Goal: Task Accomplishment & Management: Manage account settings

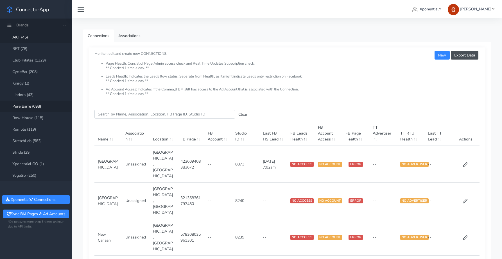
click at [32, 106] on link "Pure Barre (698)" at bounding box center [36, 107] width 72 height 12
click at [126, 115] on input "Search this table" at bounding box center [164, 114] width 140 height 9
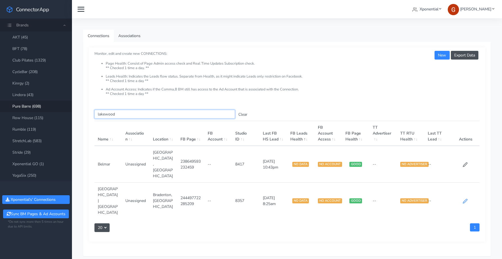
type input "lakewood"
click at [465, 199] on icon at bounding box center [464, 201] width 5 height 5
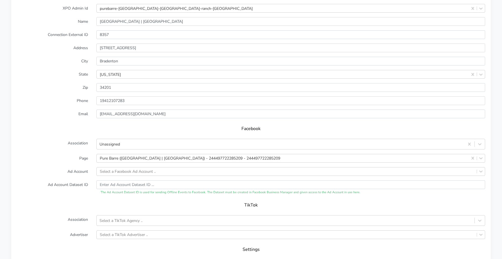
scroll to position [456, 0]
click at [125, 167] on div "Select a Facebook Ad Account .." at bounding box center [128, 170] width 56 height 6
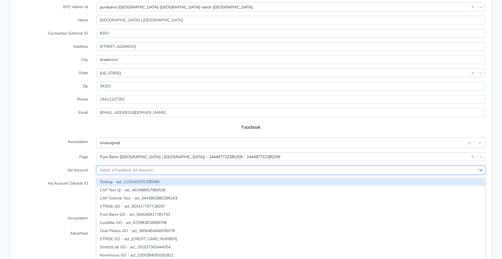
paste input "777028021872406"
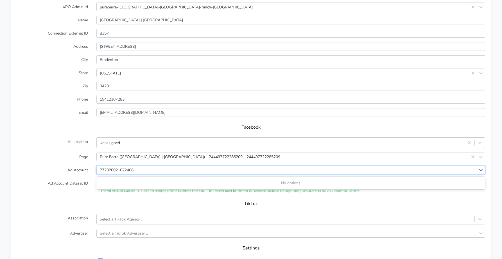
type input "777028021872406"
click at [53, 156] on form "XPO Admin Id purebarre-[GEOGRAPHIC_DATA]-[GEOGRAPHIC_DATA]-ranch-fl Name [GEOGR…" at bounding box center [251, 141] width 468 height 277
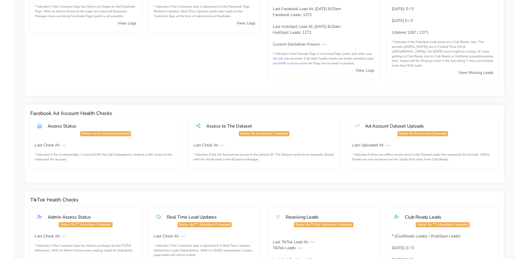
scroll to position [0, 0]
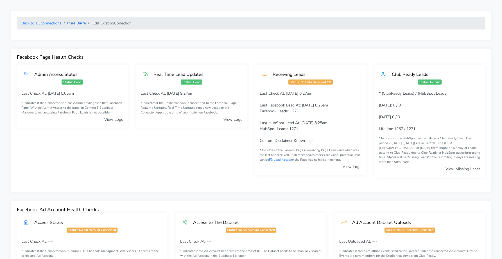
click at [78, 23] on link "Pure Barre" at bounding box center [76, 23] width 19 height 5
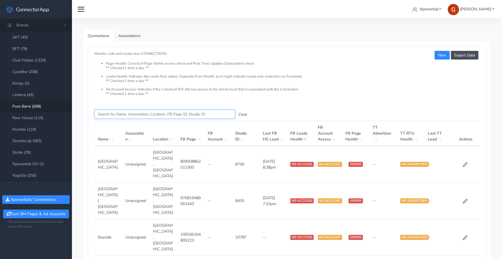
click at [112, 116] on input "Search this table" at bounding box center [164, 114] width 140 height 9
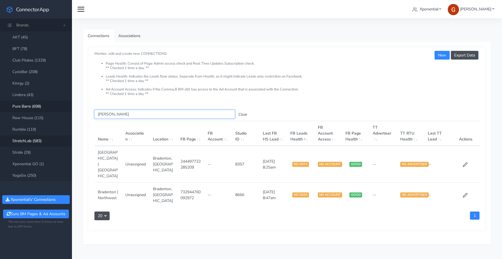
type input "[PERSON_NAME]"
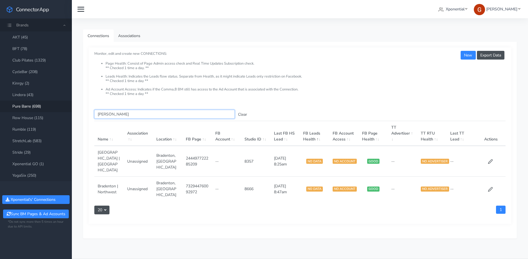
click at [103, 112] on input "[PERSON_NAME]" at bounding box center [164, 114] width 140 height 9
click at [241, 116] on button "Clear" at bounding box center [243, 114] width 16 height 9
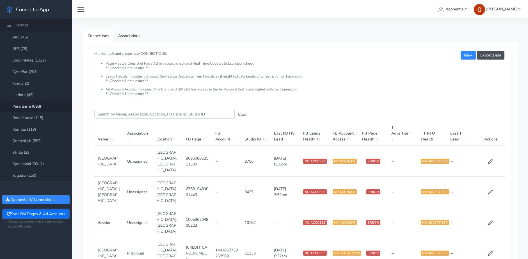
click at [39, 215] on button "Sync BM Pages & Ad Accounts" at bounding box center [35, 214] width 65 height 9
click at [122, 113] on input "Search this table" at bounding box center [164, 114] width 140 height 9
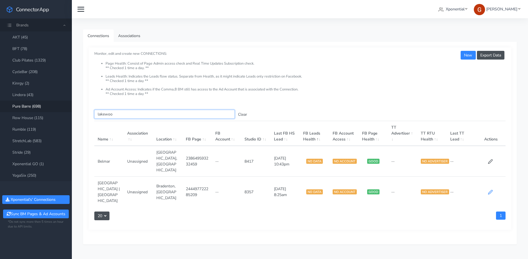
type input "lakewoo"
click at [492, 190] on icon at bounding box center [490, 192] width 5 height 5
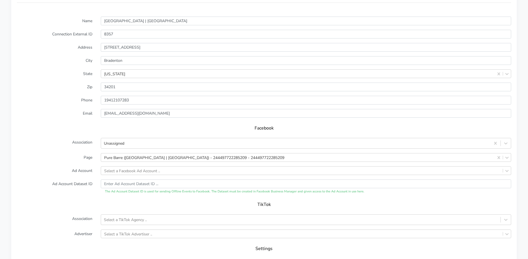
scroll to position [443, 0]
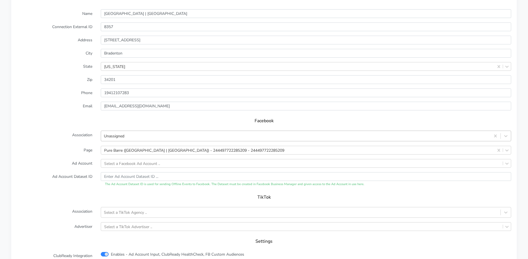
click at [117, 136] on div "Unassigned" at bounding box center [114, 136] width 21 height 6
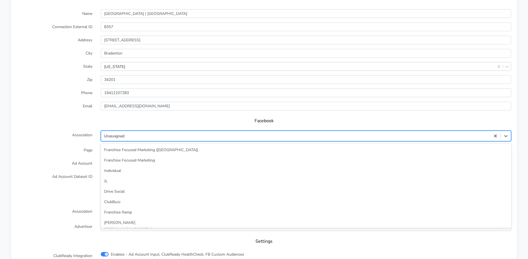
scroll to position [24, 0]
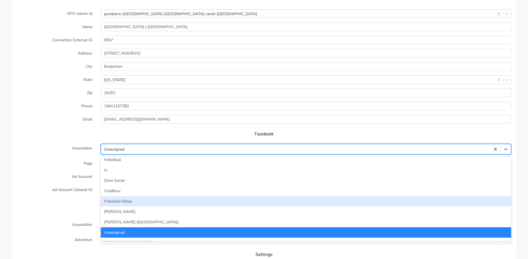
click at [139, 203] on div "Franchise Ramp" at bounding box center [306, 201] width 411 height 10
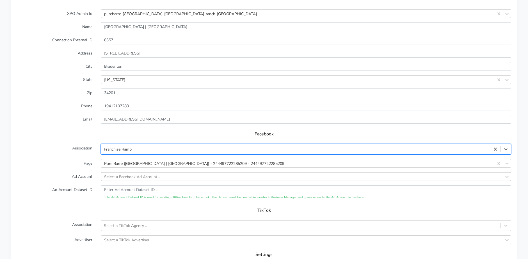
click at [141, 179] on div "Select a Facebook Ad Account .." at bounding box center [306, 176] width 411 height 9
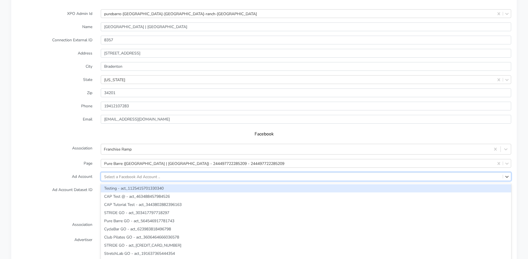
scroll to position [453, 0]
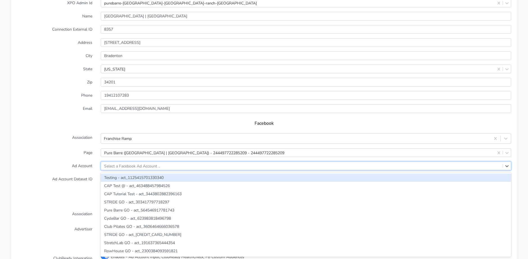
paste input "777028021872406"
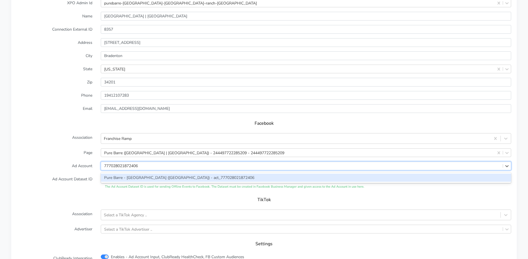
type input "777028021872406"
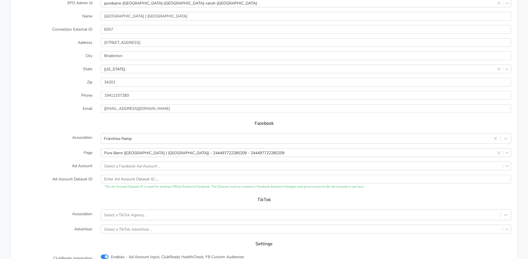
click at [72, 165] on label "Ad Account" at bounding box center [55, 166] width 84 height 9
click at [145, 168] on div "Select a Facebook Ad Account .." at bounding box center [132, 166] width 56 height 6
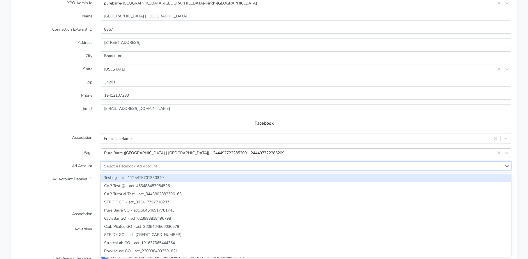
paste input "777028021872406"
type input "777028021872406"
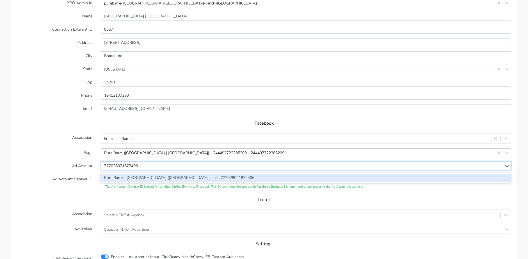
click at [141, 178] on div "Pure Barre - [GEOGRAPHIC_DATA] ([GEOGRAPHIC_DATA]) - act_777028021872406" at bounding box center [306, 178] width 411 height 8
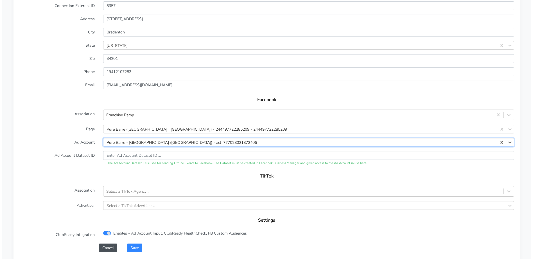
scroll to position [509, 0]
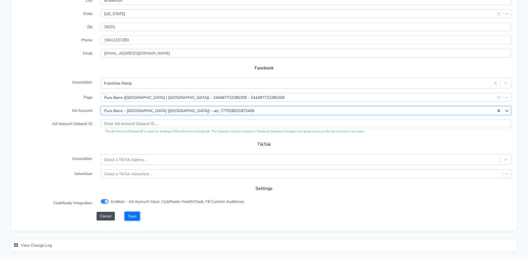
click at [140, 217] on button "Save" at bounding box center [132, 216] width 15 height 9
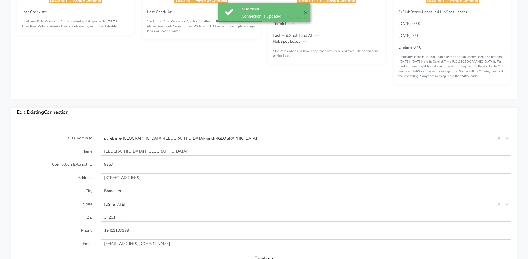
scroll to position [326, 0]
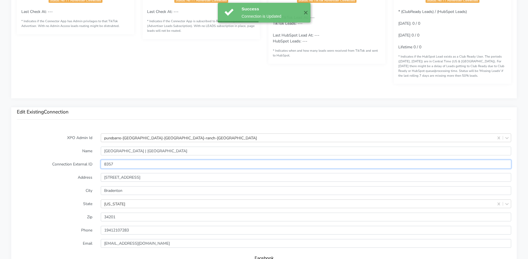
click at [109, 164] on input "8357" at bounding box center [306, 164] width 411 height 9
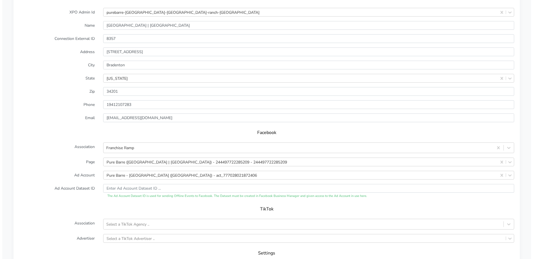
scroll to position [543, 0]
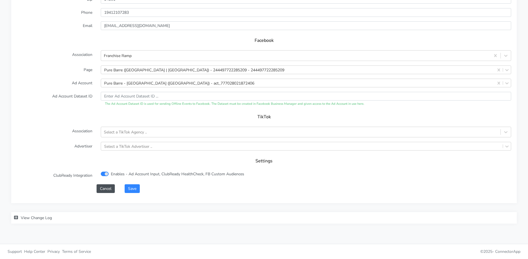
click at [135, 195] on div "XPO Admin Id purebarre-[GEOGRAPHIC_DATA]-[GEOGRAPHIC_DATA]-ranch-fl Name [GEOGR…" at bounding box center [264, 56] width 506 height 293
click at [135, 187] on button "Save" at bounding box center [132, 188] width 15 height 9
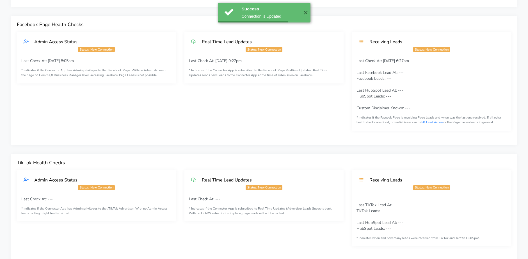
scroll to position [0, 0]
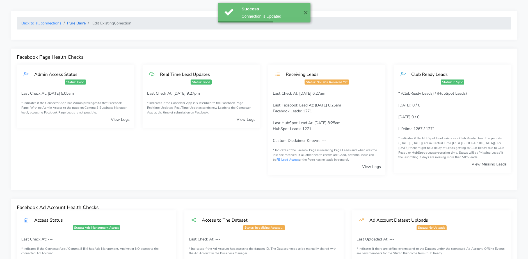
click at [78, 24] on link "Pure Barre" at bounding box center [76, 23] width 19 height 5
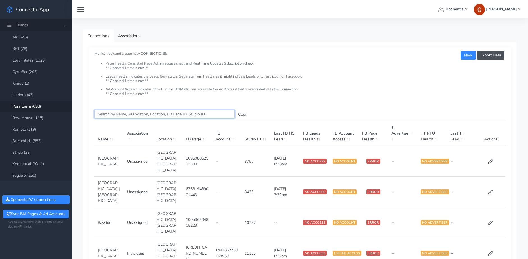
click at [127, 113] on input "Search this table" at bounding box center [164, 114] width 140 height 9
paste input "Bradenton"
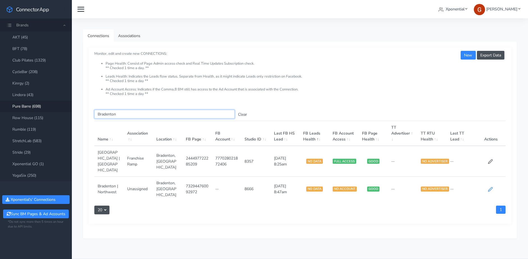
type input "Bradenton"
click at [489, 187] on icon at bounding box center [490, 189] width 5 height 5
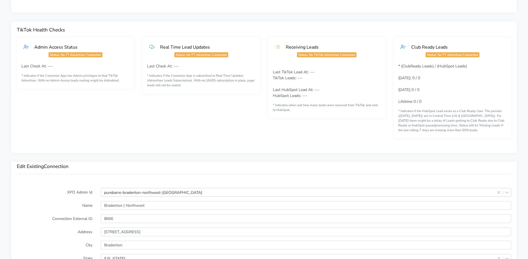
scroll to position [335, 0]
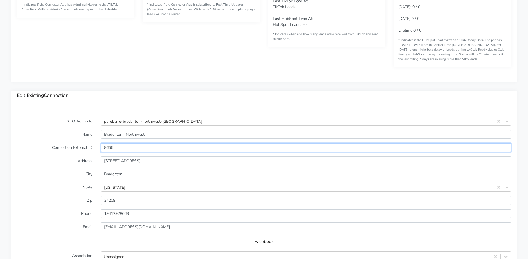
click at [108, 150] on input "8666" at bounding box center [306, 147] width 411 height 9
click at [142, 96] on h3 "Edit Existing Connection" at bounding box center [264, 95] width 495 height 6
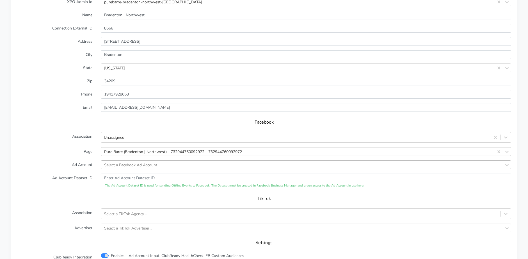
click at [131, 165] on div "Select a Facebook Ad Account .." at bounding box center [132, 165] width 56 height 6
paste input "1846015975950386"
type input "1846015975950386"
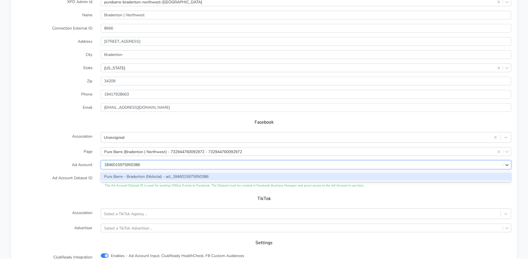
click at [132, 174] on div "Pure Barre - Bradenton (Nickolai) - act_1846015975950386" at bounding box center [306, 177] width 411 height 8
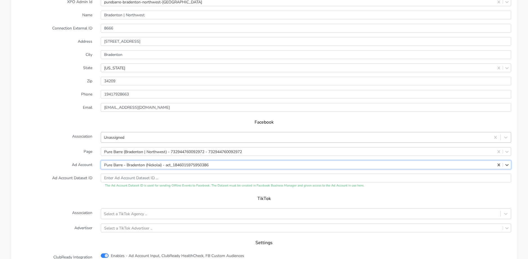
click at [132, 138] on div "Unassigned" at bounding box center [296, 137] width 390 height 9
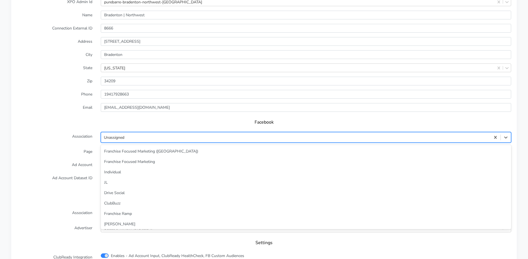
scroll to position [24, 0]
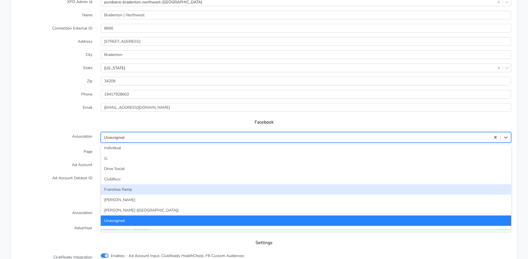
click at [120, 189] on div "Franchise Ramp" at bounding box center [306, 189] width 411 height 10
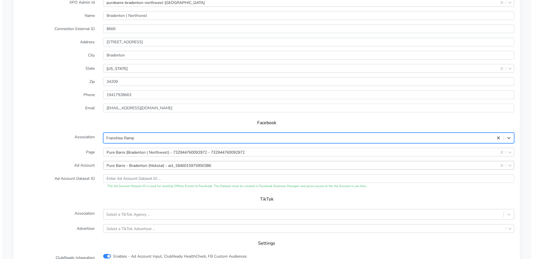
scroll to position [536, 0]
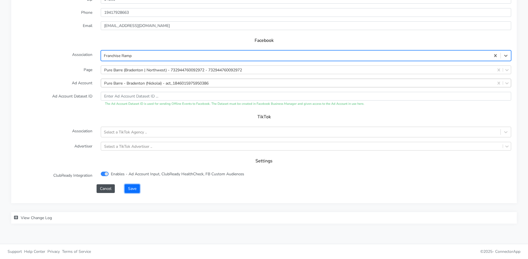
click at [130, 184] on button "Save" at bounding box center [132, 188] width 15 height 9
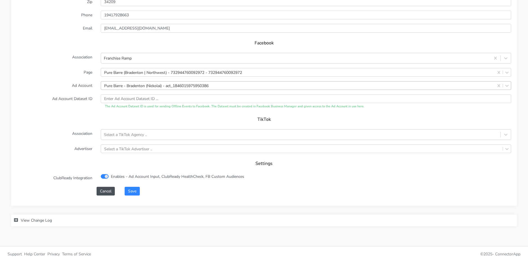
scroll to position [543, 0]
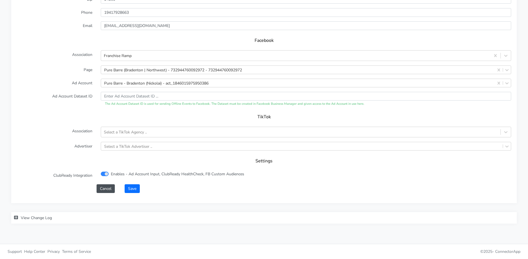
click at [136, 184] on form "XPO Admin Id purebarre-bradenton-northwest-fl Name [GEOGRAPHIC_DATA] | Northwes…" at bounding box center [264, 54] width 495 height 277
click at [135, 186] on button "Save" at bounding box center [132, 188] width 15 height 9
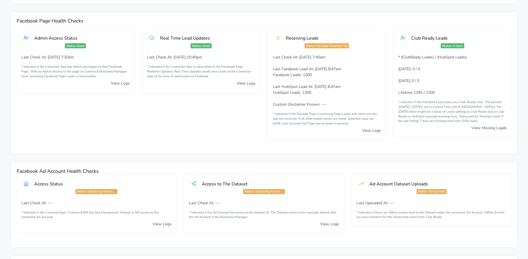
scroll to position [0, 0]
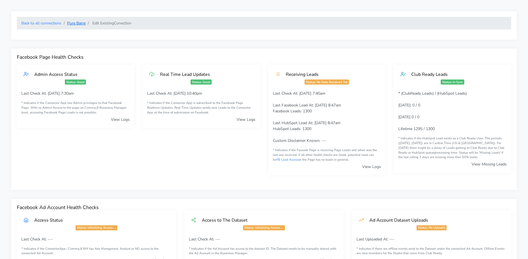
click at [78, 21] on link "Pure Barre" at bounding box center [76, 23] width 19 height 5
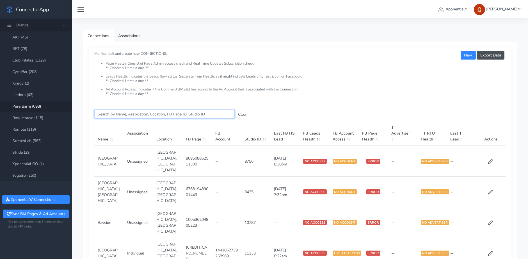
click at [153, 117] on input "Search this table" at bounding box center [164, 114] width 140 height 9
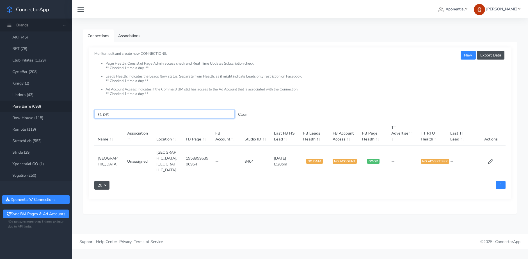
type input "st. pet"
click at [495, 160] on td at bounding box center [492, 161] width 30 height 31
click at [252, 155] on td "8464" at bounding box center [256, 161] width 30 height 31
copy td "8464"
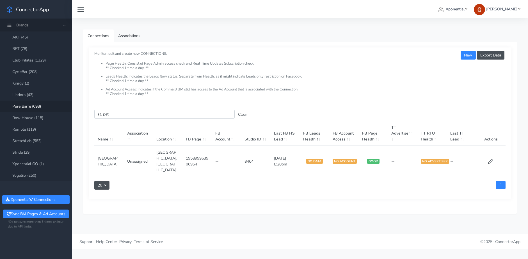
click at [477, 160] on td at bounding box center [492, 161] width 30 height 31
click at [491, 159] on icon at bounding box center [490, 161] width 5 height 5
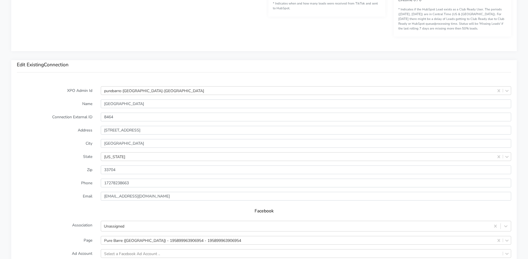
scroll to position [484, 0]
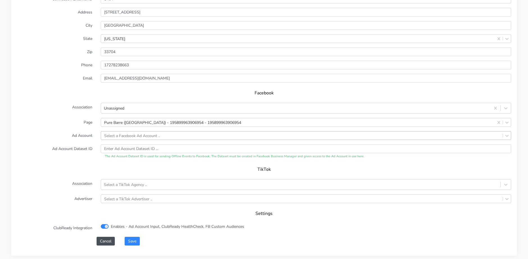
click at [125, 136] on div "Select a Facebook Ad Account .." at bounding box center [132, 136] width 56 height 6
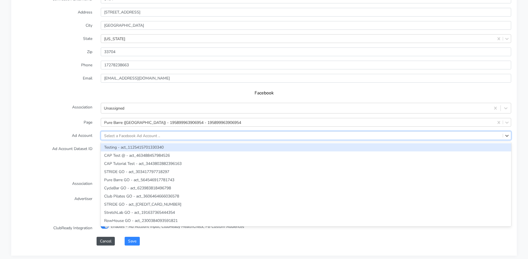
paste input "1095458042669526"
type input "1095458042669526"
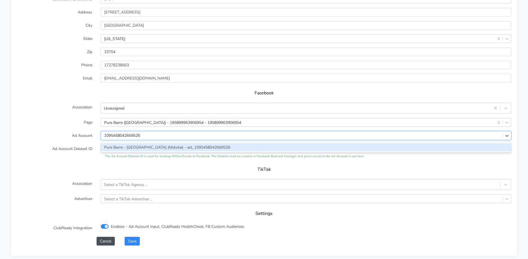
click at [125, 148] on div "Pure Barre - [GEOGRAPHIC_DATA] (Nickolai) - act_1095458042669526" at bounding box center [306, 147] width 411 height 8
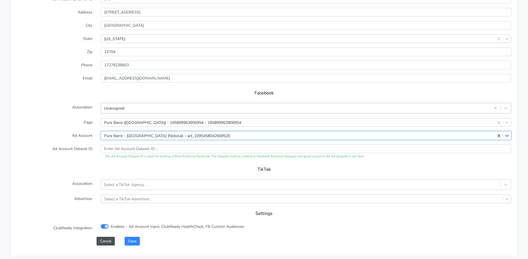
click at [119, 106] on div "Unassigned" at bounding box center [114, 108] width 21 height 6
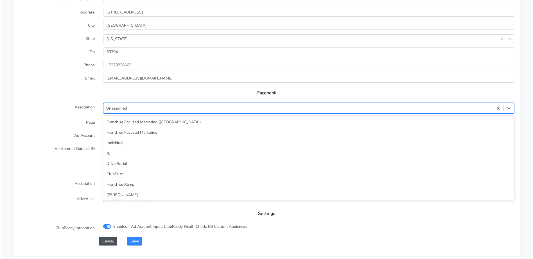
scroll to position [24, 0]
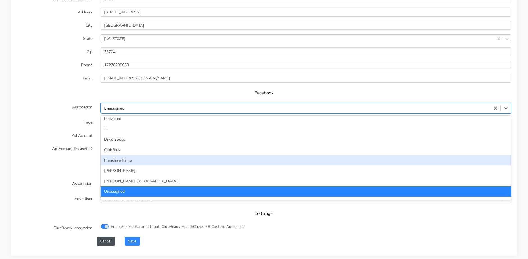
click at [125, 160] on div "Franchise Ramp" at bounding box center [306, 160] width 411 height 10
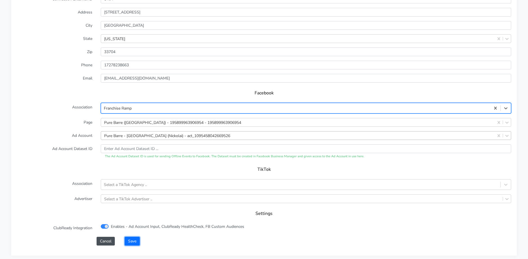
click at [135, 244] on button "Save" at bounding box center [132, 241] width 15 height 9
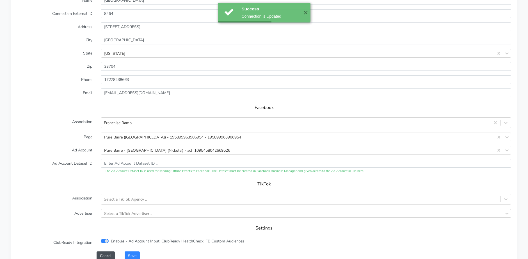
scroll to position [543, 0]
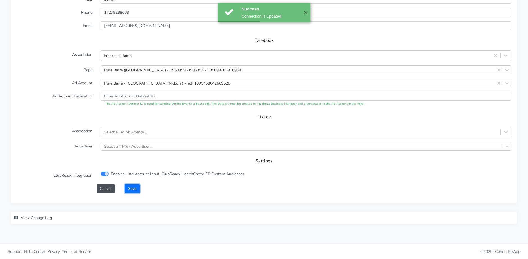
click at [131, 189] on button "Save" at bounding box center [132, 188] width 15 height 9
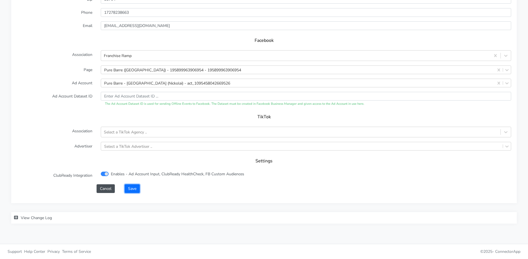
click at [136, 189] on button "Save" at bounding box center [132, 188] width 15 height 9
click at [129, 188] on button "Save" at bounding box center [132, 188] width 15 height 9
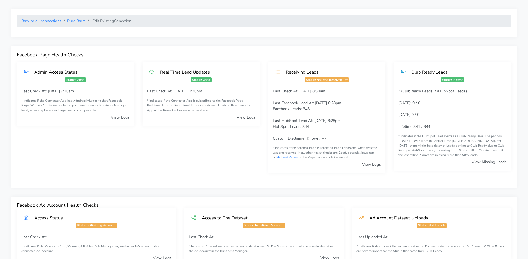
scroll to position [0, 0]
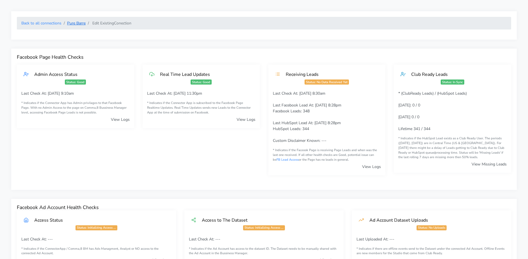
click at [77, 24] on link "Pure Barre" at bounding box center [76, 23] width 19 height 5
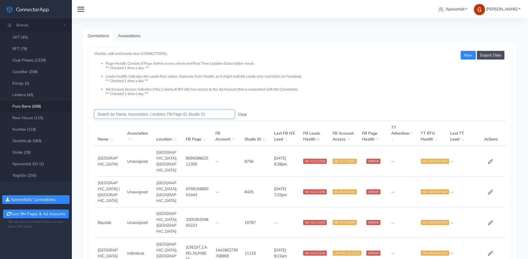
click at [124, 111] on input "Search this table" at bounding box center [164, 114] width 140 height 9
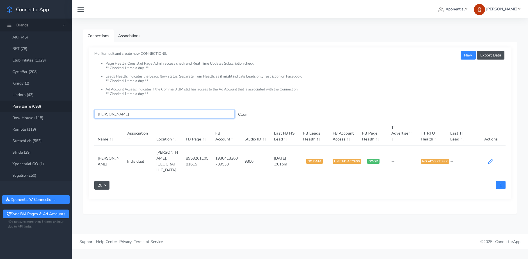
type input "[PERSON_NAME]"
click at [491, 159] on icon at bounding box center [490, 161] width 5 height 5
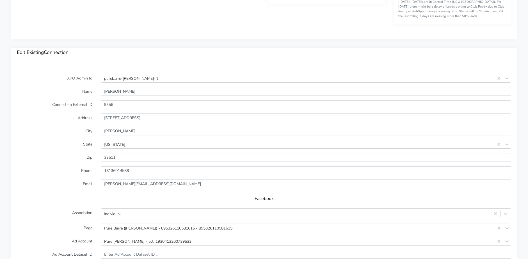
scroll to position [505, 0]
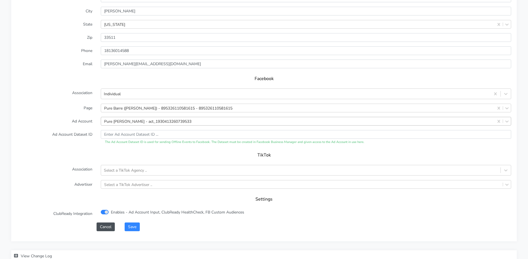
click at [131, 122] on div "Pure [PERSON_NAME] - act_1930413260739533" at bounding box center [147, 121] width 87 height 6
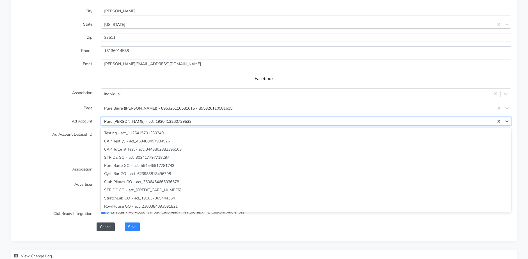
scroll to position [15816, 0]
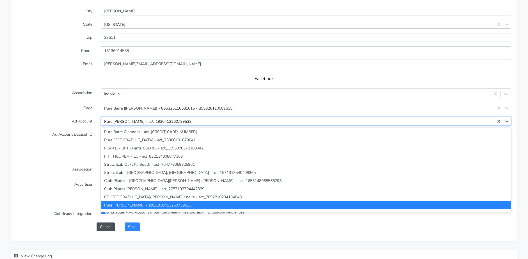
click at [71, 114] on form "XPO Admin Id purebarre-[PERSON_NAME]-fl Name [PERSON_NAME] Connection External …" at bounding box center [264, 92] width 495 height 277
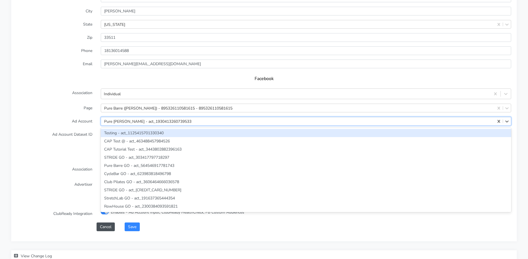
click at [136, 119] on div "Pure [PERSON_NAME] - act_1930413260739533" at bounding box center [147, 121] width 87 height 6
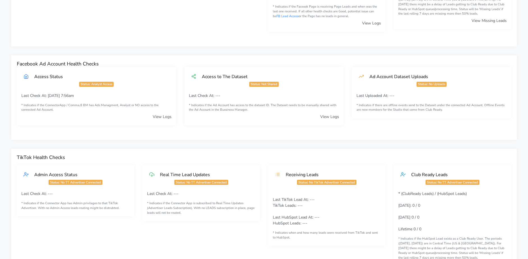
scroll to position [23, 0]
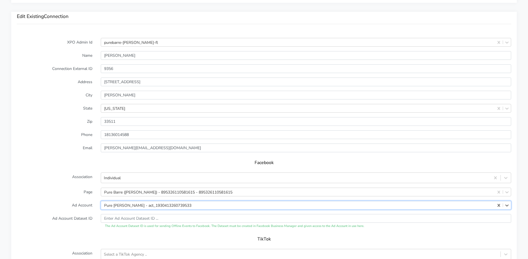
click at [128, 205] on div "Select is focused ,type to refine list, press Down to open the menu, Pure [PERS…" at bounding box center [306, 205] width 411 height 9
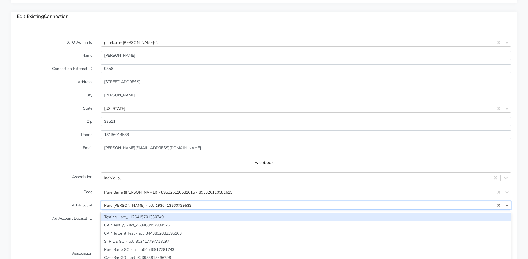
scroll to position [461, 0]
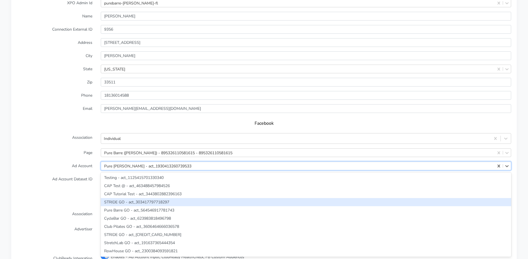
paste input "1125383822561935"
type input "1125383822561935"
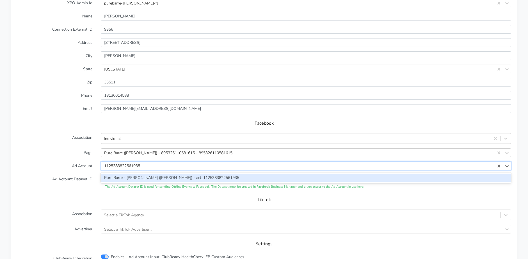
click at [119, 181] on div "Pure Barre - [PERSON_NAME] ([PERSON_NAME]) - act_1125383822561935" at bounding box center [306, 178] width 411 height 8
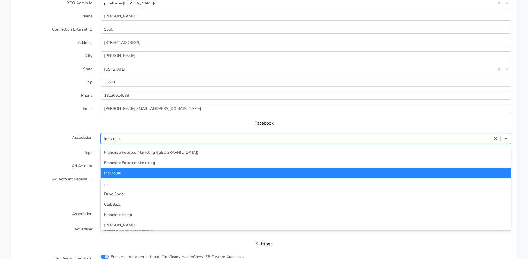
click at [126, 139] on div "Individual" at bounding box center [296, 138] width 390 height 9
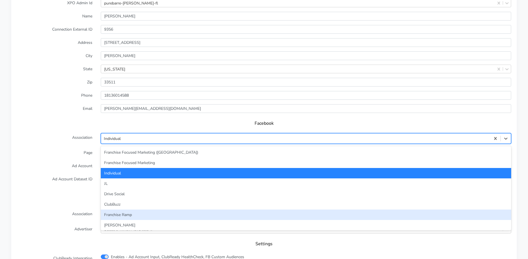
click at [126, 212] on div "Franchise Ramp" at bounding box center [306, 215] width 411 height 10
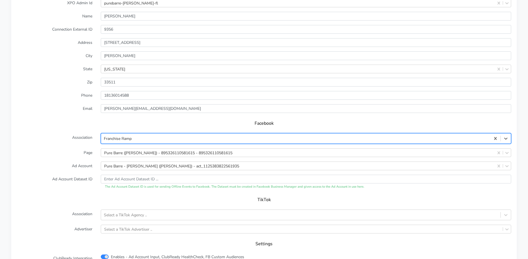
click at [70, 128] on div "Facebook" at bounding box center [264, 125] width 495 height 16
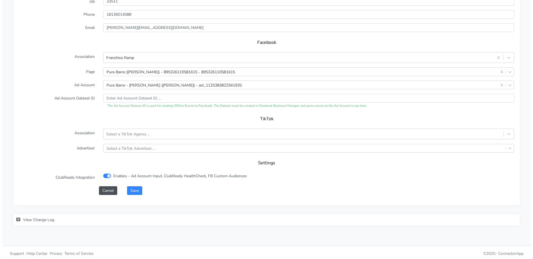
scroll to position [543, 0]
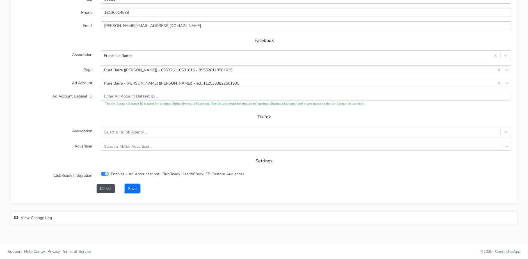
click at [130, 191] on button "Save" at bounding box center [132, 188] width 15 height 9
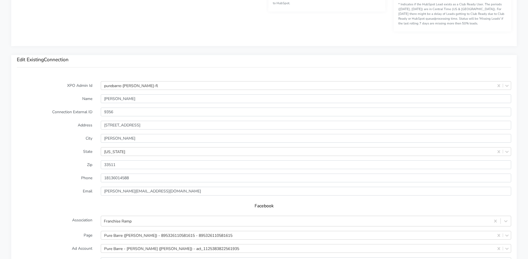
scroll to position [388, 0]
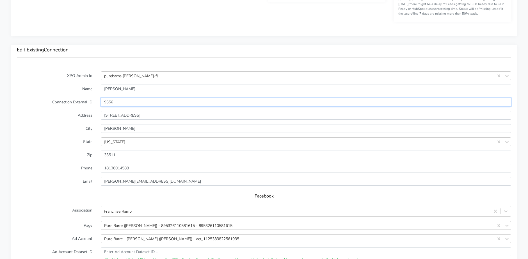
click at [109, 101] on input "9356" at bounding box center [306, 102] width 411 height 9
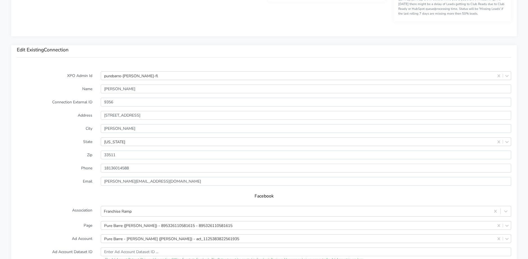
click at [78, 130] on label "City" at bounding box center [55, 128] width 84 height 9
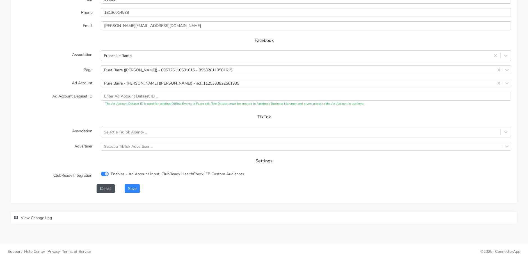
click at [134, 183] on form "XPO Admin Id purebarre-[PERSON_NAME]-fl Name [PERSON_NAME] Connection External …" at bounding box center [264, 54] width 495 height 277
click at [135, 187] on button "Save" at bounding box center [132, 188] width 15 height 9
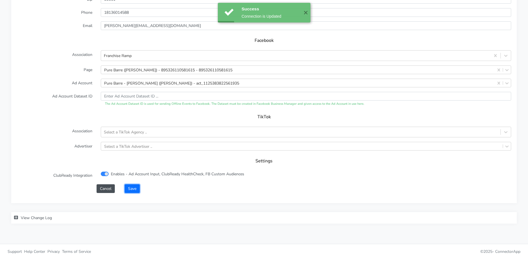
click at [135, 188] on button "Save" at bounding box center [132, 188] width 15 height 9
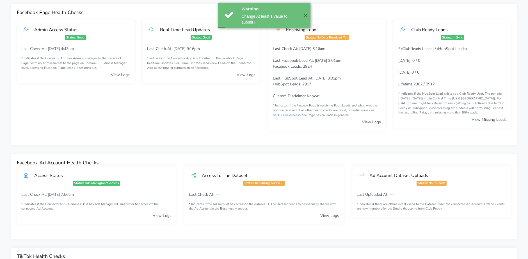
scroll to position [0, 0]
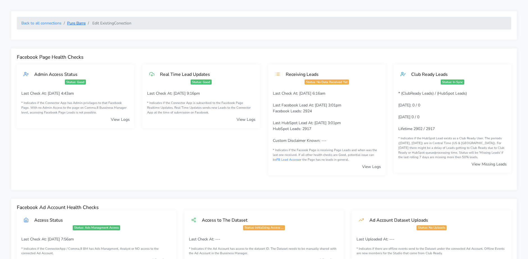
click at [77, 23] on link "Pure Barre" at bounding box center [76, 23] width 19 height 5
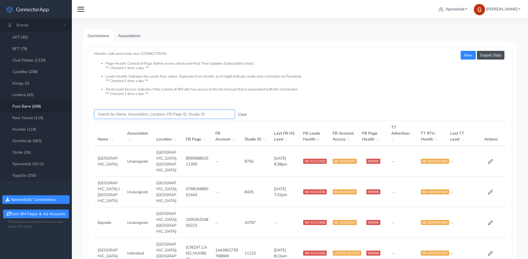
click at [111, 115] on input "Search this table" at bounding box center [164, 114] width 140 height 9
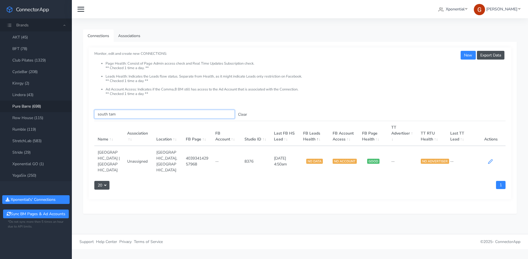
type input "south tam"
click at [489, 159] on icon at bounding box center [490, 161] width 5 height 5
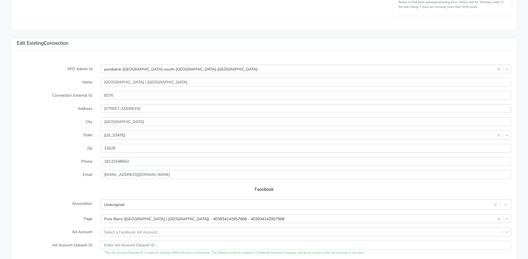
scroll to position [509, 0]
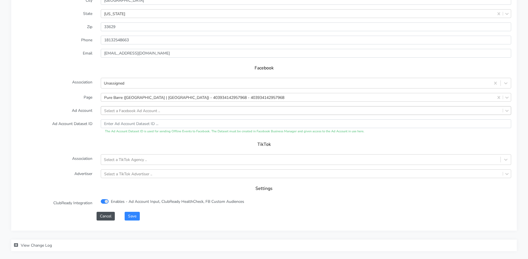
click at [124, 110] on div "Select a Facebook Ad Account .." at bounding box center [132, 111] width 56 height 6
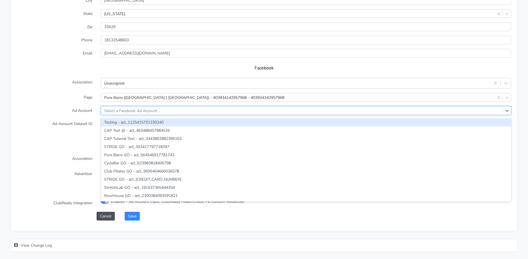
paste input "1596680074636401"
type input "1596680074636401"
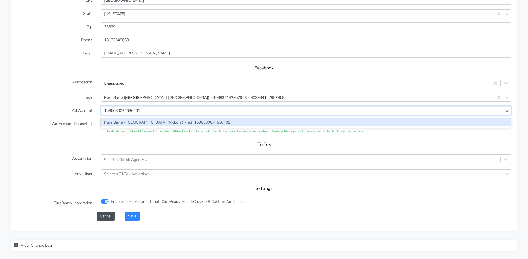
click at [131, 122] on div "Pure Barre - [GEOGRAPHIC_DATA] (Nickolai) - act_1596680074636401" at bounding box center [306, 122] width 411 height 8
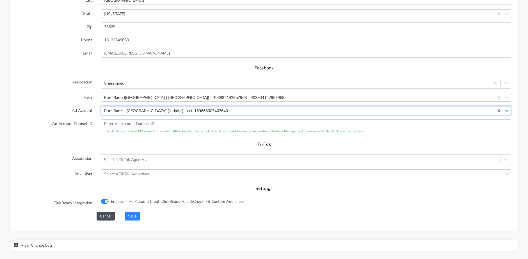
click at [131, 80] on div "Unassigned" at bounding box center [296, 83] width 390 height 9
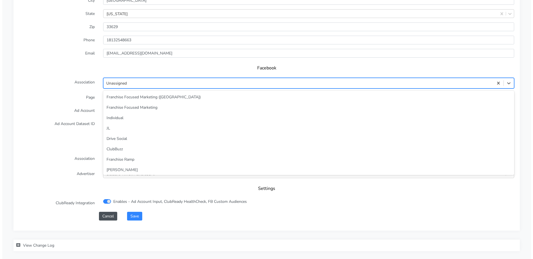
scroll to position [24, 0]
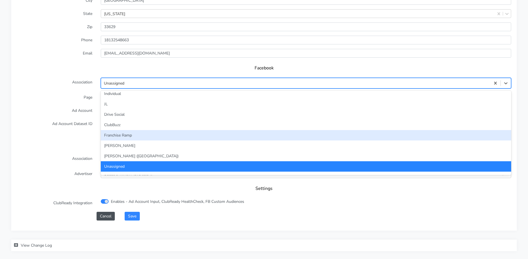
click at [126, 135] on div "Franchise Ramp" at bounding box center [306, 135] width 411 height 10
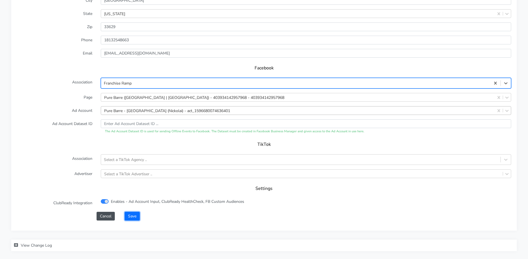
click at [133, 216] on button "Save" at bounding box center [132, 216] width 15 height 9
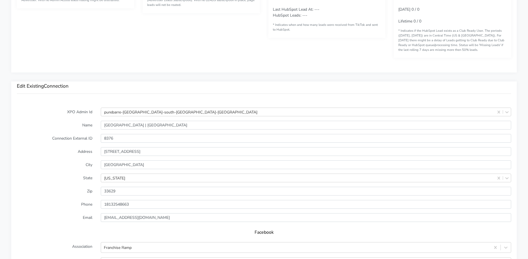
scroll to position [354, 0]
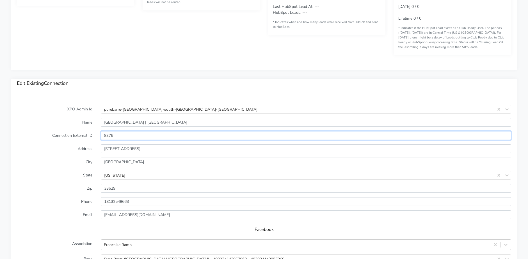
click at [112, 136] on input "8376" at bounding box center [306, 135] width 411 height 9
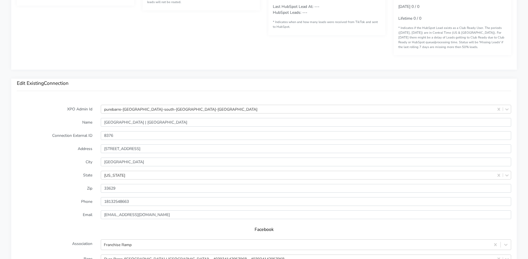
click at [51, 117] on form "XPO Admin Id purebarre-[GEOGRAPHIC_DATA]-south-[GEOGRAPHIC_DATA]-[GEOGRAPHIC_DA…" at bounding box center [264, 243] width 495 height 277
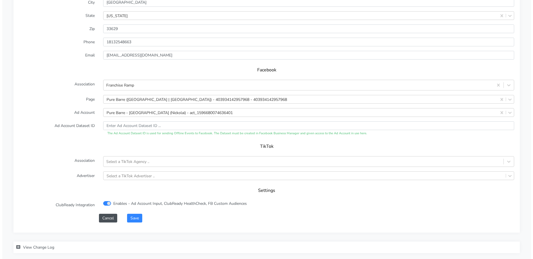
scroll to position [518, 0]
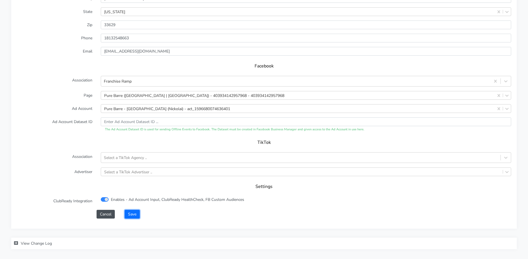
click at [135, 217] on button "Save" at bounding box center [132, 214] width 15 height 9
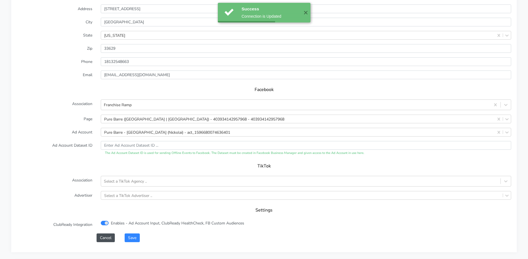
scroll to position [543, 0]
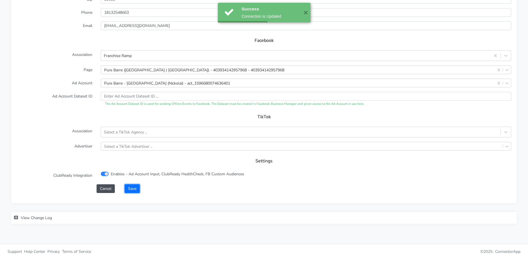
click at [133, 191] on button "Save" at bounding box center [132, 188] width 15 height 9
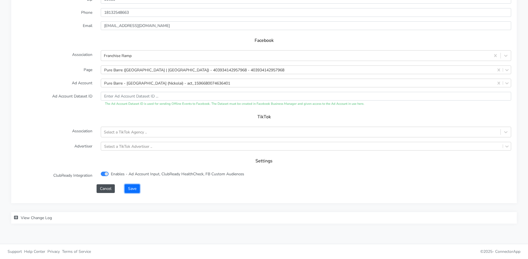
click at [131, 188] on button "Save" at bounding box center [132, 188] width 15 height 9
click at [132, 189] on button "Save" at bounding box center [132, 188] width 15 height 9
click at [133, 188] on button "Save" at bounding box center [132, 188] width 15 height 9
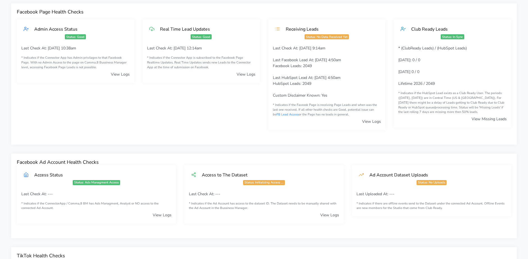
scroll to position [0, 0]
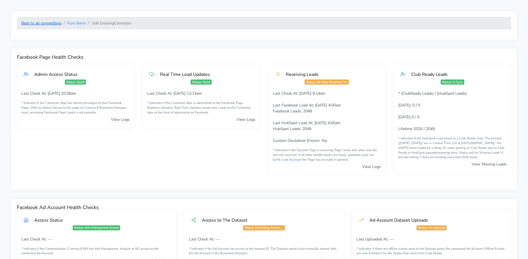
click at [50, 21] on link "Back to all connections" at bounding box center [41, 23] width 40 height 5
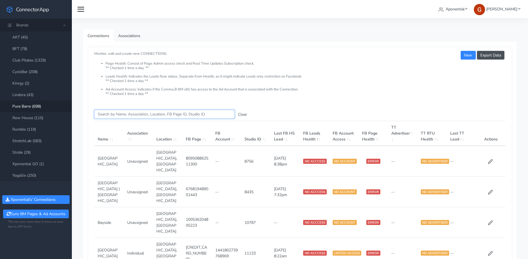
click at [110, 114] on input "Search this table" at bounding box center [164, 114] width 140 height 9
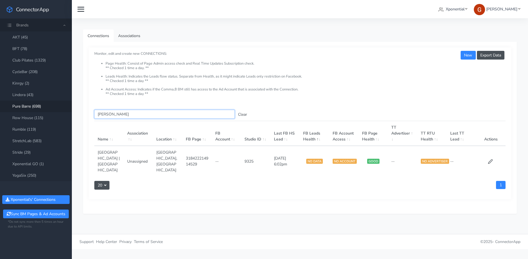
type input "[PERSON_NAME]"
click at [491, 151] on td at bounding box center [492, 161] width 30 height 31
click at [491, 160] on icon at bounding box center [491, 162] width 4 height 4
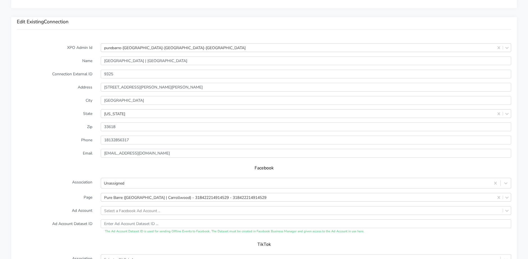
scroll to position [424, 0]
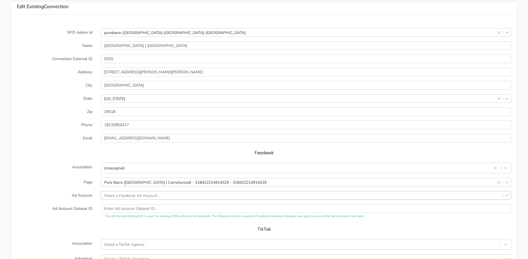
click at [130, 193] on div "Select a Facebook Ad Account .." at bounding box center [306, 195] width 411 height 9
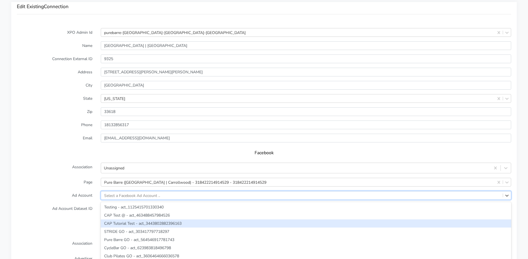
scroll to position [453, 0]
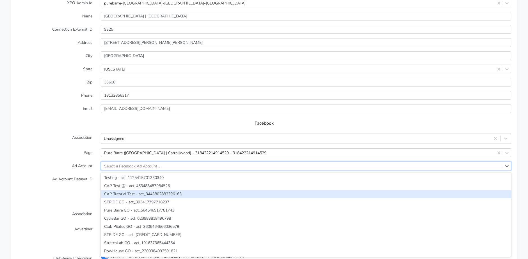
paste input "25404895739116191"
type input "25404895739116191"
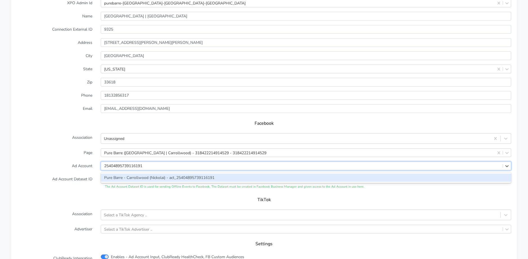
click at [123, 178] on div "Pure Barre - Carrollwood (Nickolai) - act_25404895739116191" at bounding box center [306, 178] width 411 height 8
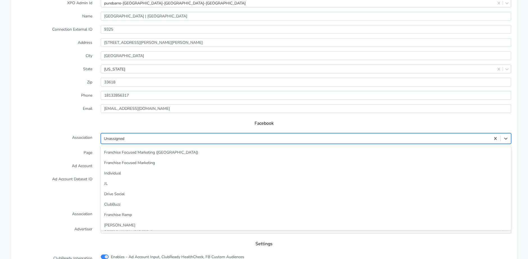
click at [142, 137] on div "Unassigned" at bounding box center [296, 138] width 390 height 9
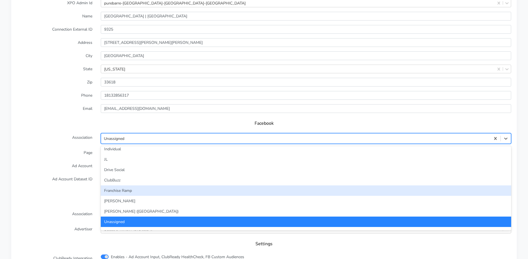
click at [124, 190] on div "Franchise Ramp" at bounding box center [306, 190] width 411 height 10
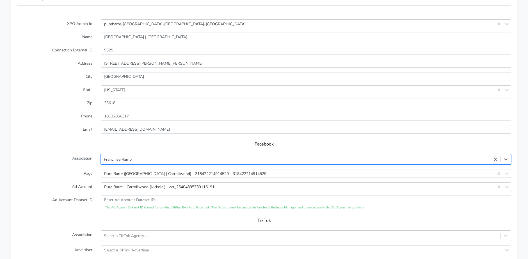
scroll to position [424, 0]
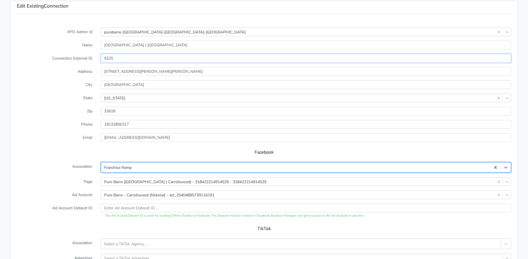
click at [110, 56] on input "9325" at bounding box center [306, 58] width 411 height 9
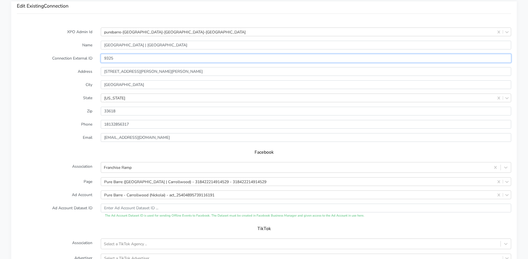
click at [110, 56] on input "9325" at bounding box center [306, 58] width 411 height 9
click at [64, 138] on label "Email" at bounding box center [55, 137] width 84 height 9
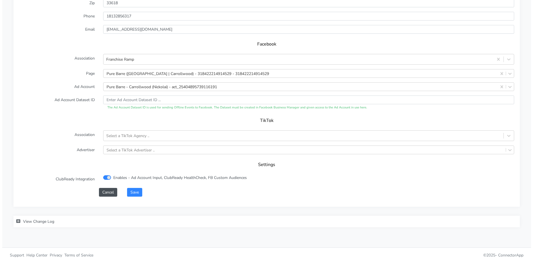
scroll to position [536, 0]
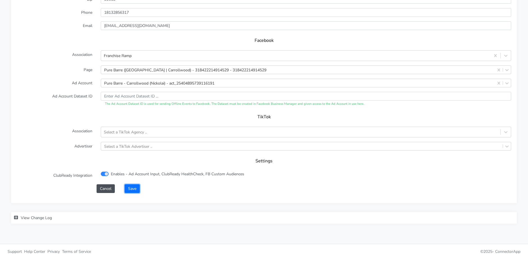
click at [137, 192] on button "Save" at bounding box center [132, 188] width 15 height 9
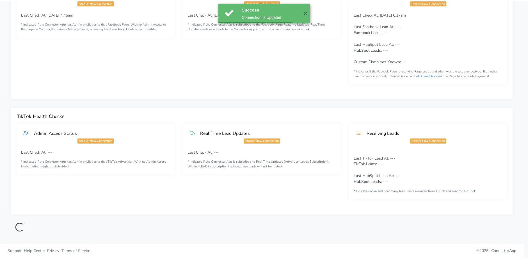
scroll to position [79, 0]
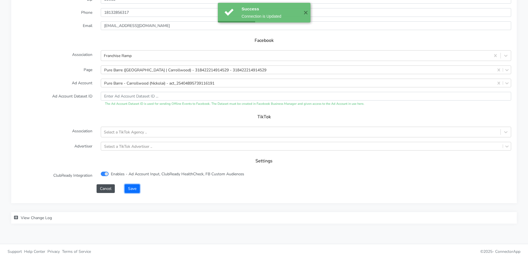
click at [137, 192] on button "Save" at bounding box center [132, 188] width 15 height 9
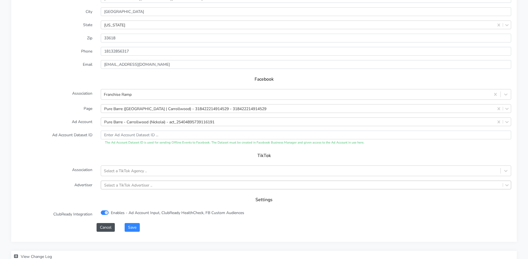
scroll to position [543, 0]
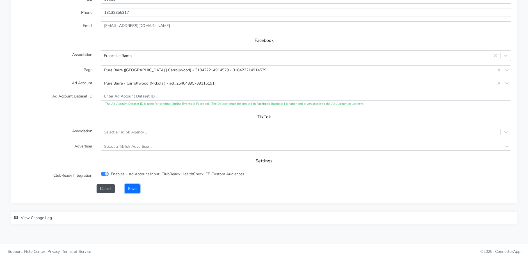
click at [131, 187] on button "Save" at bounding box center [132, 188] width 15 height 9
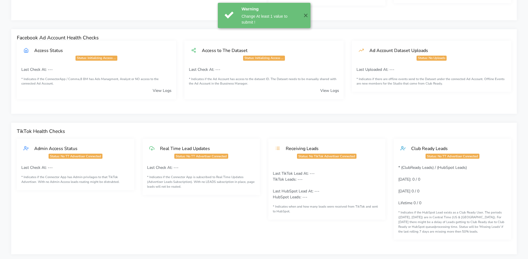
scroll to position [0, 0]
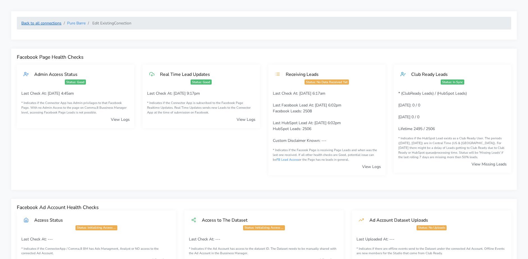
click at [60, 23] on link "Back to all connections" at bounding box center [41, 23] width 40 height 5
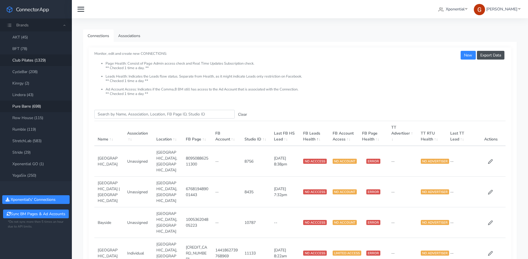
click at [32, 62] on link "Club Pilates (1329)" at bounding box center [36, 61] width 72 height 12
click at [123, 112] on input "Search this table" at bounding box center [164, 114] width 140 height 9
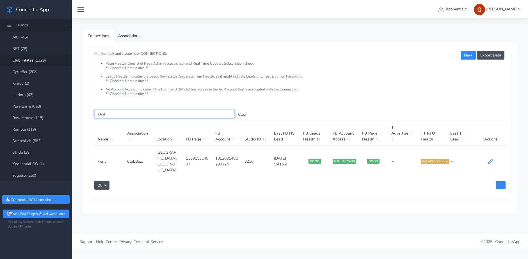
type input "kent"
click at [489, 160] on icon at bounding box center [491, 162] width 4 height 4
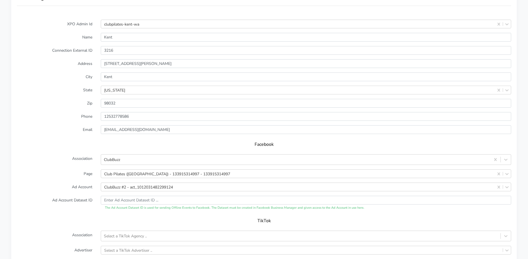
scroll to position [446, 0]
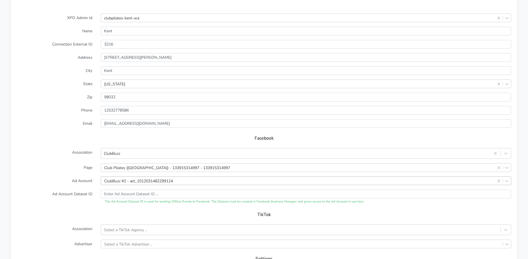
click at [129, 180] on div "ClubBuzz #2 - act_1012031482299124" at bounding box center [306, 180] width 411 height 9
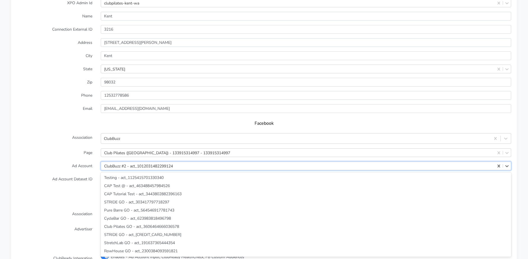
scroll to position [1834, 0]
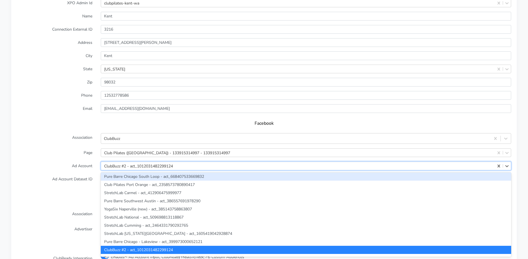
paste input "1286812806040171"
type input "1286812806040171"
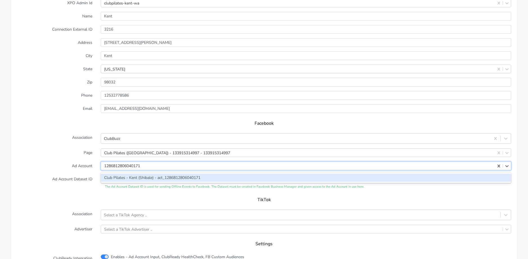
click at [139, 178] on div "Club Pilates - Kent (Shibale) - act_1286812806040171" at bounding box center [306, 178] width 411 height 8
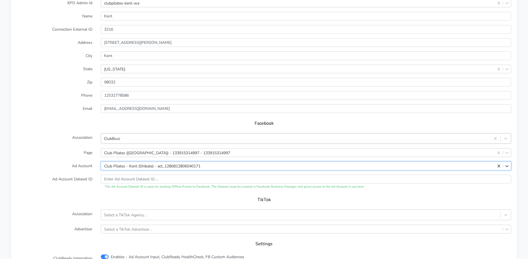
click at [128, 134] on div "ClubBuzz" at bounding box center [296, 138] width 390 height 9
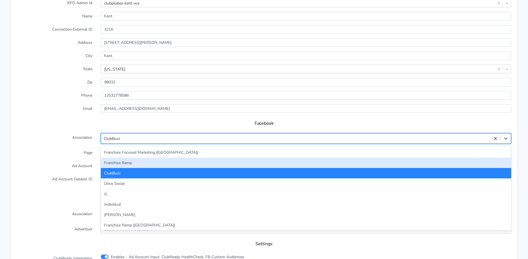
click at [124, 161] on div "Franchise Ramp" at bounding box center [306, 163] width 411 height 10
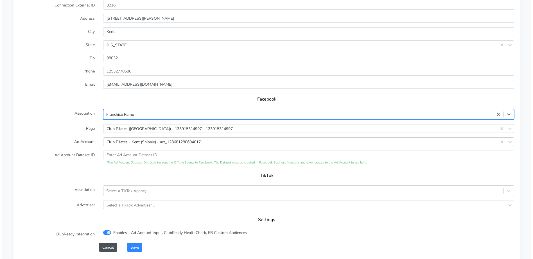
scroll to position [515, 0]
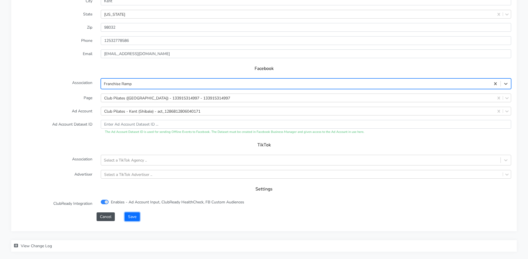
click at [129, 215] on button "Save" at bounding box center [132, 216] width 15 height 9
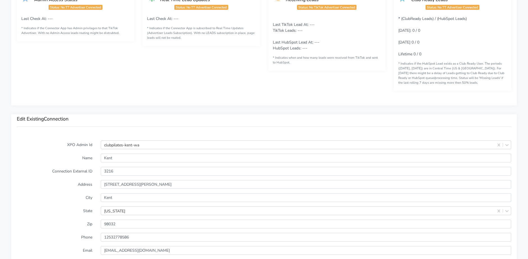
scroll to position [319, 0]
click at [110, 171] on input "3216" at bounding box center [306, 171] width 411 height 9
click at [140, 109] on div "Back to all connections Club Pilates Edit Existing Conection Facebook Page Heal…" at bounding box center [264, 74] width 528 height 787
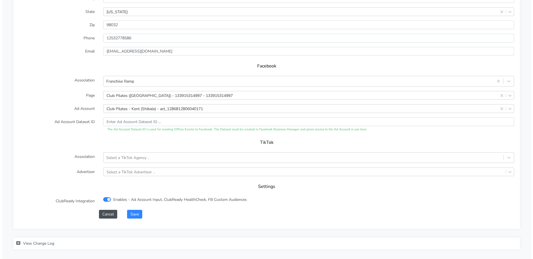
scroll to position [543, 0]
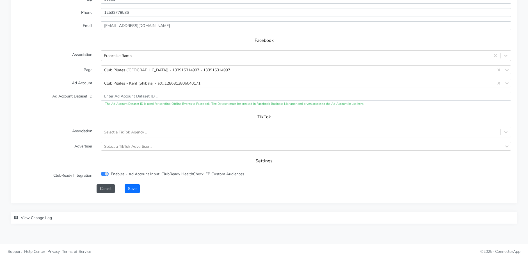
click at [141, 191] on div "Save" at bounding box center [318, 188] width 395 height 9
click at [137, 189] on button "Save" at bounding box center [132, 188] width 15 height 9
click at [134, 188] on button "Save" at bounding box center [132, 188] width 15 height 9
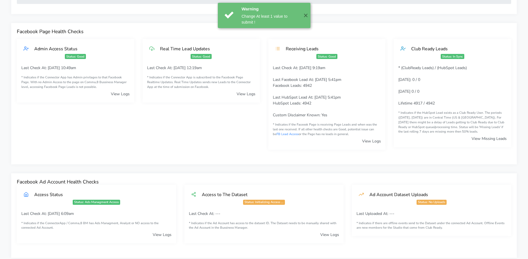
scroll to position [0, 0]
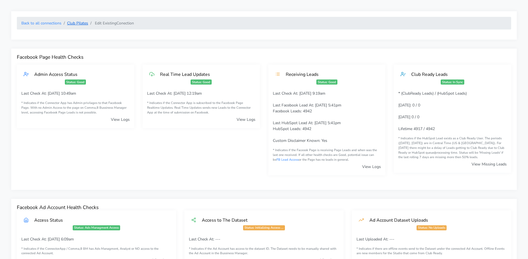
click at [75, 23] on link "Club Pilates" at bounding box center [77, 23] width 21 height 5
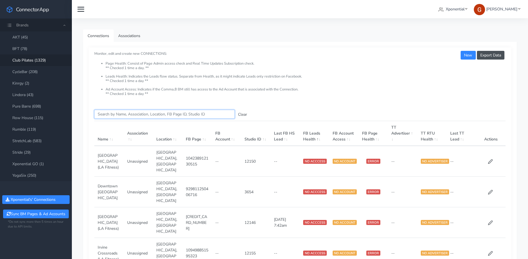
click at [126, 113] on input "Search this table" at bounding box center [164, 114] width 140 height 9
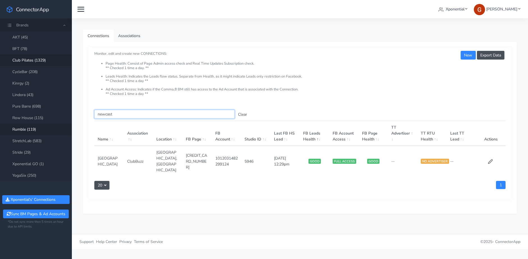
type input "newcast"
click at [241, 155] on td "1012031482299124" at bounding box center [227, 161] width 30 height 31
click at [251, 154] on td "5946" at bounding box center [256, 161] width 30 height 31
copy td "5946"
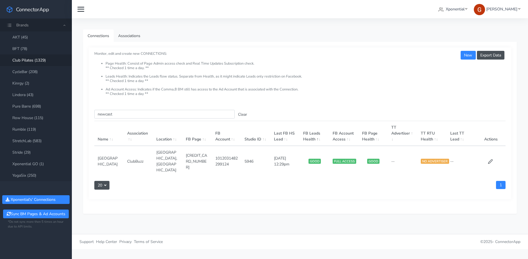
click at [481, 154] on td at bounding box center [492, 161] width 30 height 31
click at [492, 159] on icon at bounding box center [490, 161] width 5 height 5
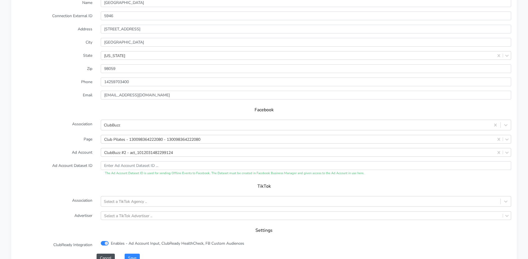
scroll to position [484, 0]
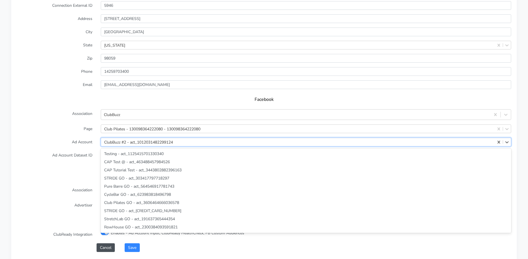
click at [123, 141] on div "ClubBuzz #2 - act_1012031482299124" at bounding box center [138, 142] width 69 height 6
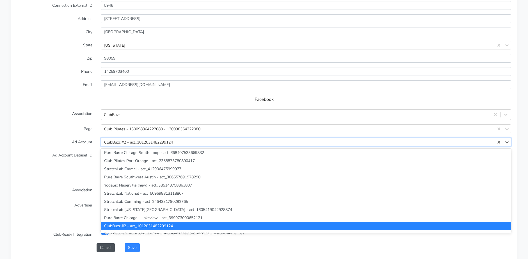
paste input "4280936608794613"
type input "4280936608794613"
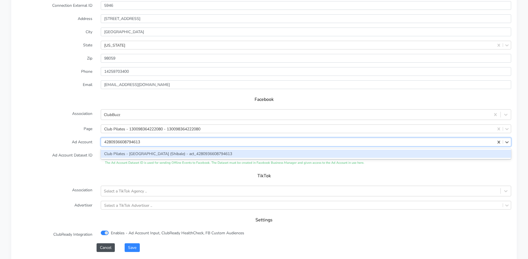
click at [121, 151] on div "Club Pilates - [GEOGRAPHIC_DATA] (Shibale) - act_4280936608794613" at bounding box center [306, 154] width 411 height 8
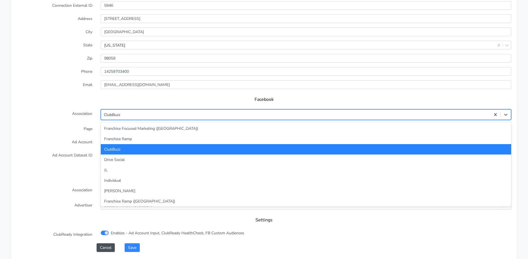
click at [125, 118] on div "ClubBuzz" at bounding box center [296, 114] width 390 height 9
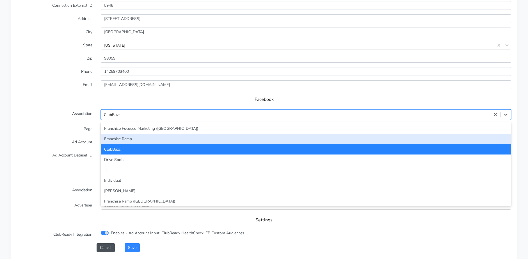
click at [121, 140] on div "Franchise Ramp" at bounding box center [306, 139] width 411 height 10
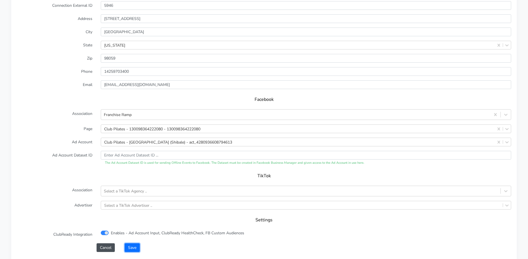
click at [133, 246] on button "Save" at bounding box center [132, 247] width 15 height 9
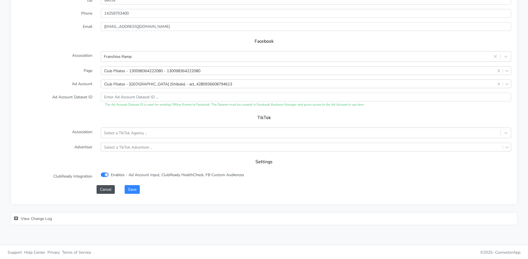
scroll to position [543, 0]
click at [134, 191] on button "Save" at bounding box center [132, 188] width 15 height 9
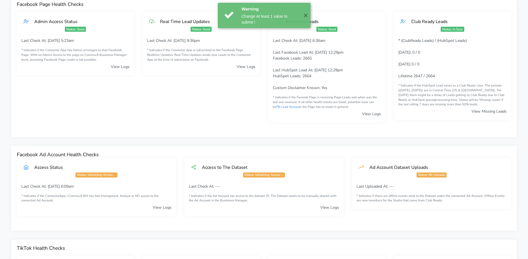
scroll to position [0, 0]
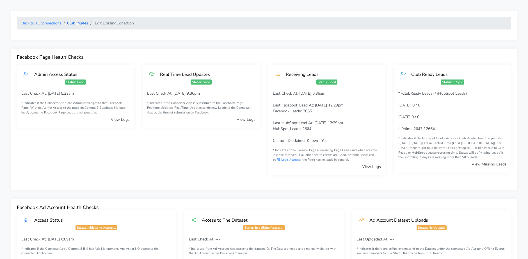
click at [80, 25] on link "Club Pilates" at bounding box center [77, 23] width 21 height 5
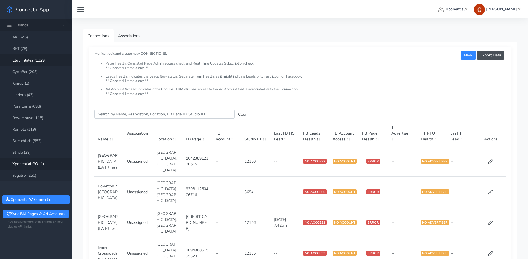
click at [35, 165] on link "Xponential GO (1)" at bounding box center [36, 164] width 72 height 12
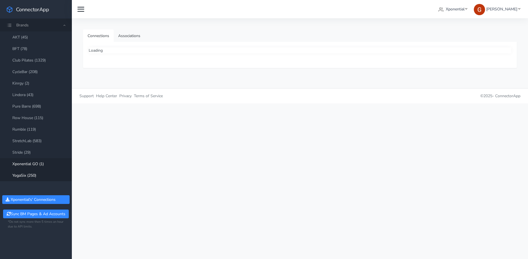
click at [28, 174] on link "YogaSix (250)" at bounding box center [36, 176] width 72 height 12
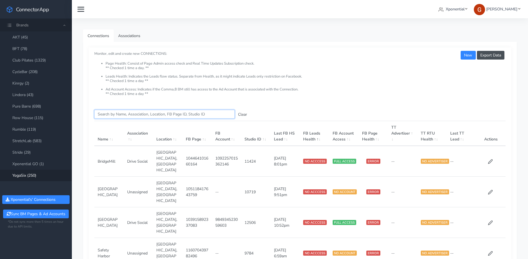
click at [116, 117] on input "Search this table" at bounding box center [164, 114] width 140 height 9
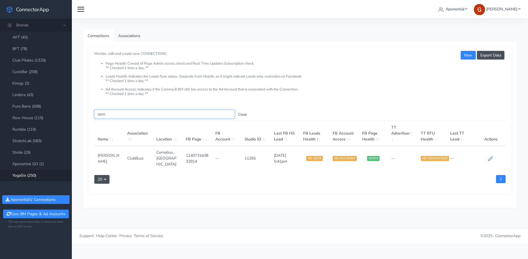
type input "corn"
click at [489, 156] on icon at bounding box center [490, 158] width 5 height 5
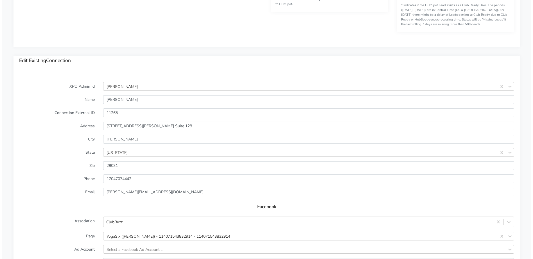
scroll to position [536, 0]
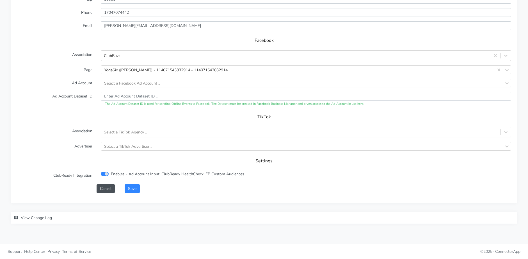
click at [114, 82] on div "Select a Facebook Ad Account .." at bounding box center [132, 83] width 56 height 6
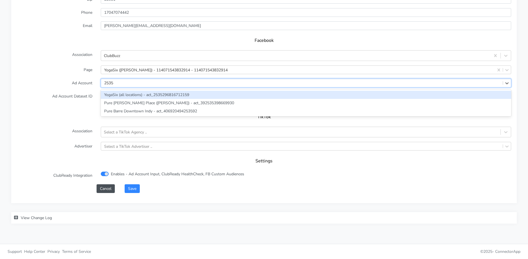
type input "25352"
click at [151, 97] on div "YogaSix (all locations) - act_2535296816712159" at bounding box center [306, 95] width 411 height 8
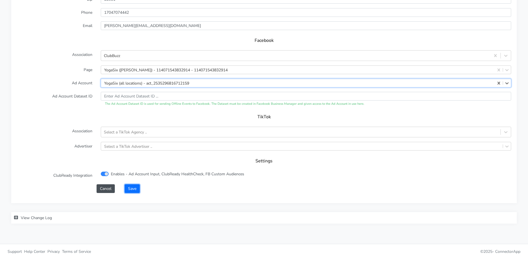
click at [128, 189] on button "Save" at bounding box center [132, 188] width 15 height 9
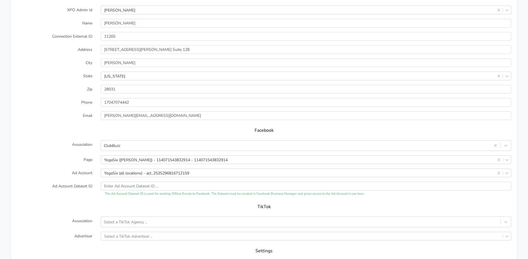
scroll to position [543, 0]
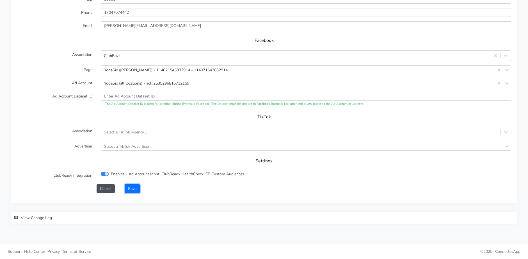
click at [136, 188] on button "Save" at bounding box center [132, 188] width 15 height 9
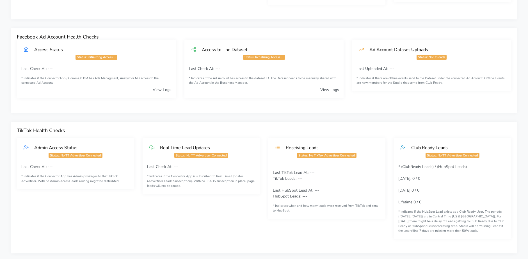
scroll to position [0, 0]
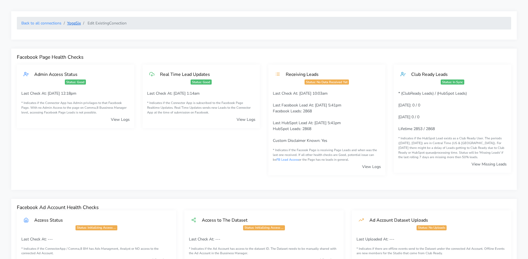
click at [79, 25] on link "YogaSix" at bounding box center [74, 23] width 14 height 5
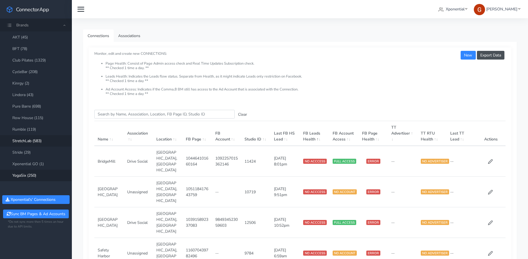
click at [32, 139] on link "StretchLab (583)" at bounding box center [36, 141] width 72 height 12
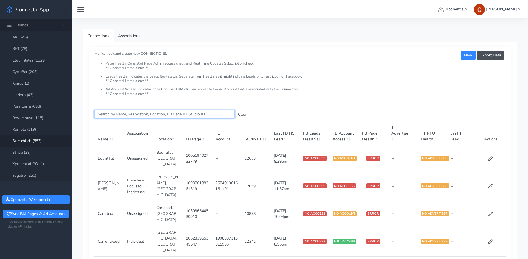
click at [127, 115] on input "Search this table" at bounding box center [164, 114] width 140 height 9
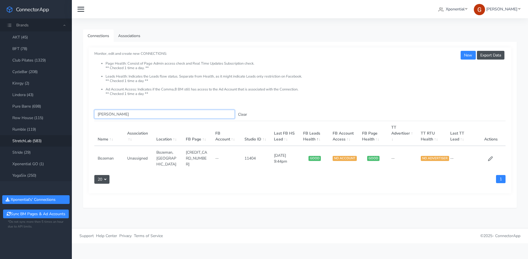
type input "[PERSON_NAME]"
drag, startPoint x: 486, startPoint y: 153, endPoint x: 489, endPoint y: 153, distance: 2.9
click at [487, 153] on td at bounding box center [492, 158] width 30 height 25
click at [490, 156] on icon at bounding box center [490, 158] width 5 height 5
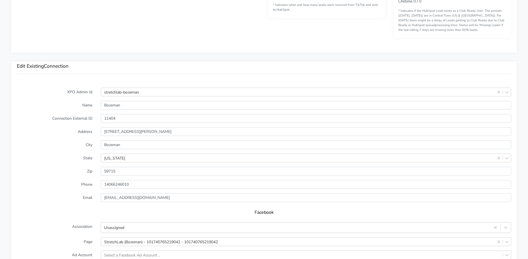
scroll to position [482, 0]
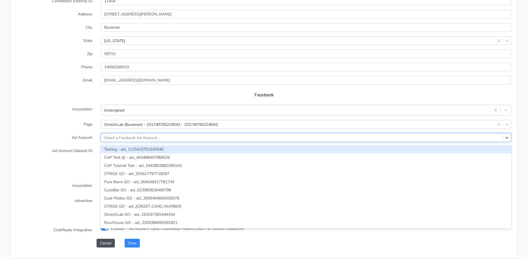
click at [122, 138] on div "Select a Facebook Ad Account .." at bounding box center [132, 138] width 56 height 6
paste input "501697874003232"
type input "501697874003232"
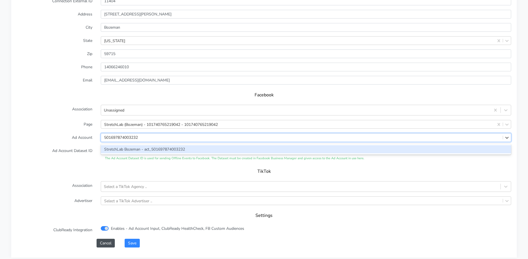
click at [122, 149] on div "StretchLab Bozeman - act_501697874003232" at bounding box center [306, 149] width 411 height 8
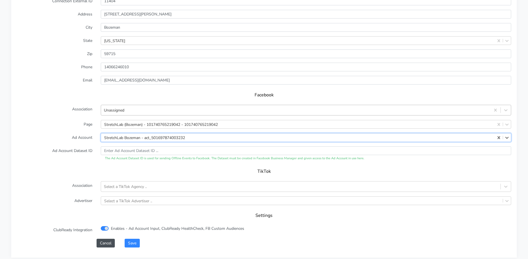
click at [123, 110] on div "Unassigned" at bounding box center [114, 110] width 21 height 6
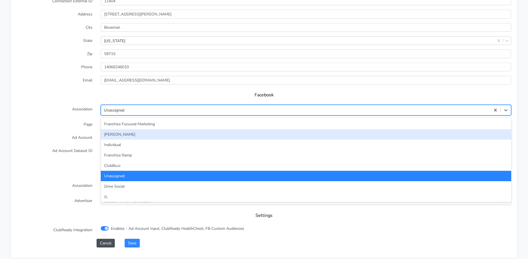
click at [159, 130] on div "[PERSON_NAME]" at bounding box center [306, 134] width 411 height 10
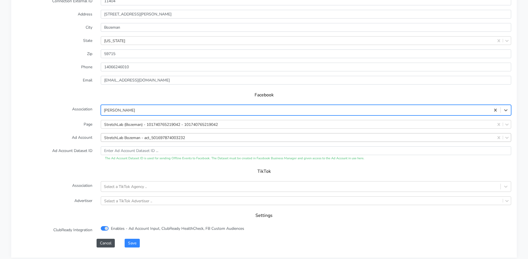
click at [141, 112] on div "[PERSON_NAME]" at bounding box center [296, 110] width 390 height 9
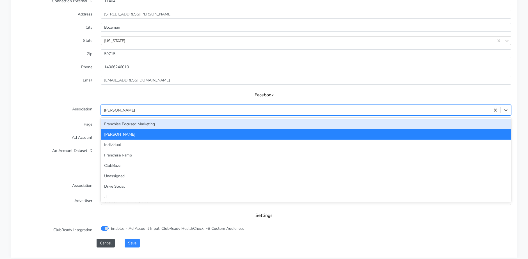
click at [139, 126] on div "Franchise Focused Marketing" at bounding box center [306, 124] width 411 height 10
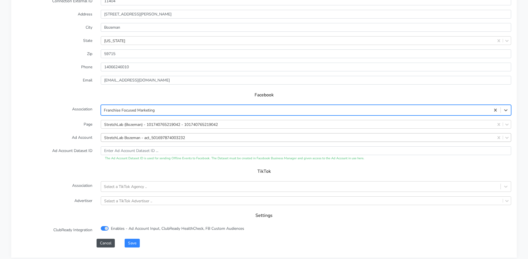
click at [46, 105] on label "Association" at bounding box center [55, 110] width 84 height 11
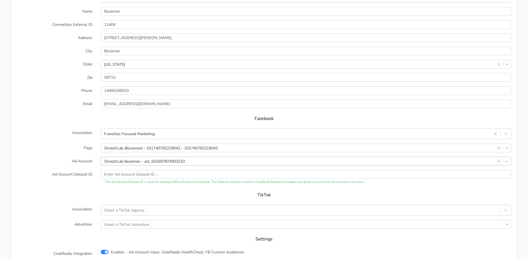
scroll to position [427, 0]
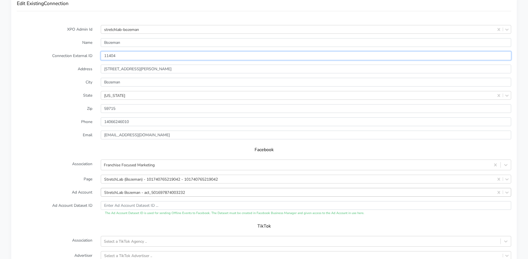
click at [109, 56] on input "11404" at bounding box center [306, 55] width 411 height 9
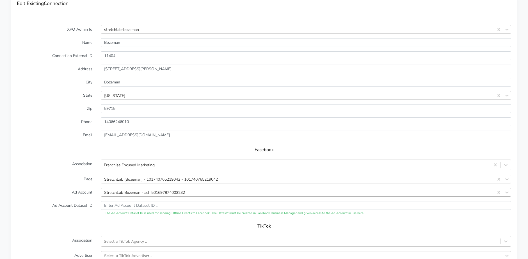
click at [51, 75] on form "XPO Admin Id stretchlab-bozeman Name Bozeman Connection External ID 11404 Addre…" at bounding box center [264, 163] width 495 height 277
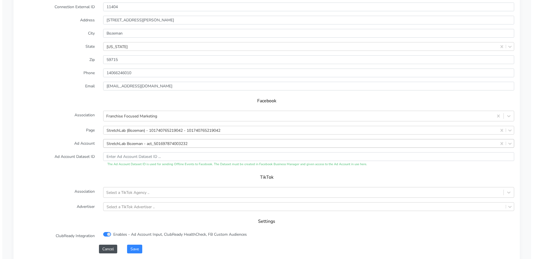
scroll to position [536, 0]
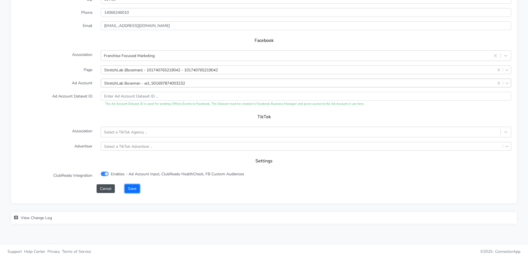
click at [131, 185] on button "Save" at bounding box center [132, 188] width 15 height 9
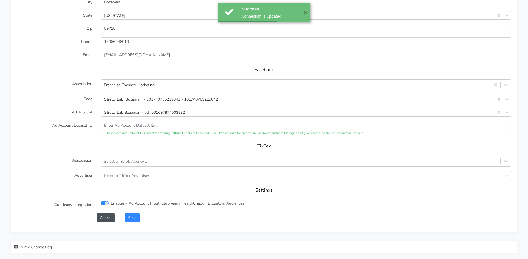
scroll to position [543, 0]
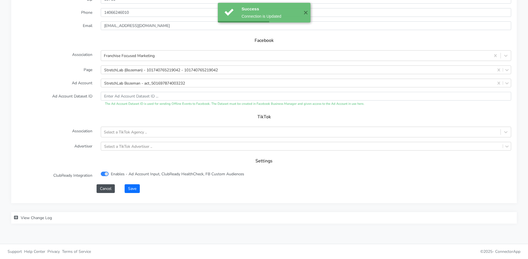
drag, startPoint x: 133, startPoint y: 196, endPoint x: 133, endPoint y: 191, distance: 4.8
click at [133, 194] on div "XPO Admin Id stretchlab-bozeman Name Bozeman Connection External ID 11404 Addre…" at bounding box center [264, 56] width 506 height 293
click at [134, 188] on button "Save" at bounding box center [132, 188] width 15 height 9
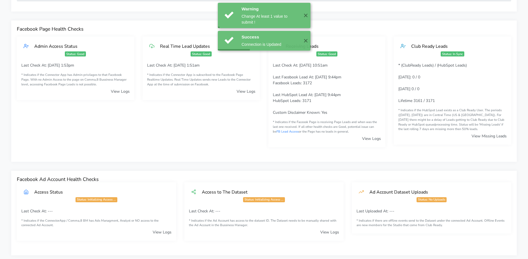
scroll to position [0, 0]
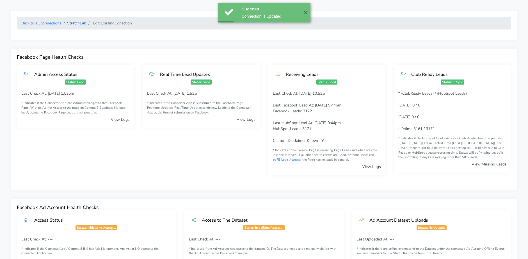
click at [71, 21] on link "StretchLab" at bounding box center [76, 23] width 19 height 5
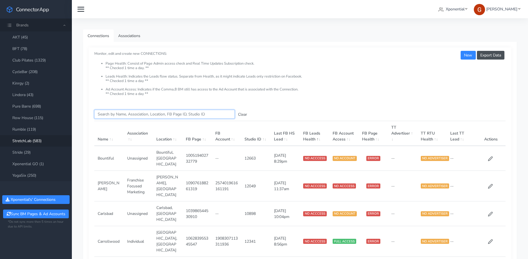
click at [132, 113] on input "Search this table" at bounding box center [164, 114] width 140 height 9
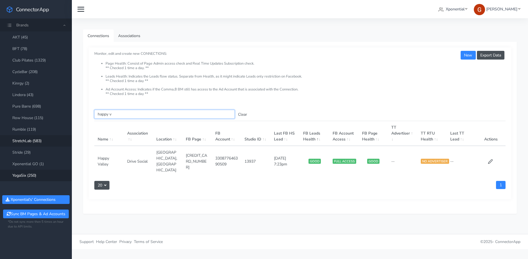
type input "happy v"
click at [491, 159] on icon at bounding box center [490, 161] width 5 height 5
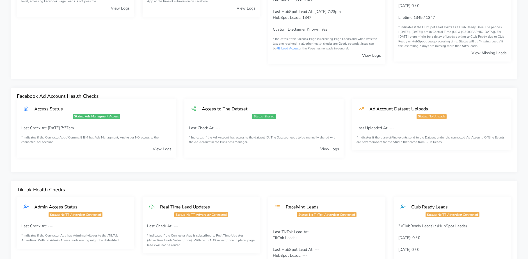
scroll to position [8, 0]
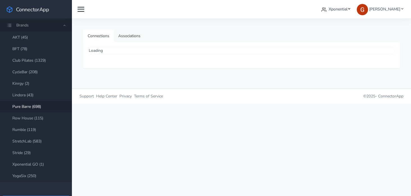
click at [333, 7] on span "Xponential" at bounding box center [338, 8] width 19 height 5
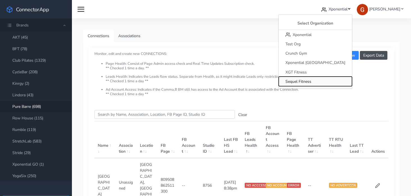
click at [311, 82] on span "Sequel Fitness" at bounding box center [298, 81] width 26 height 5
